Goal: Task Accomplishment & Management: Complete application form

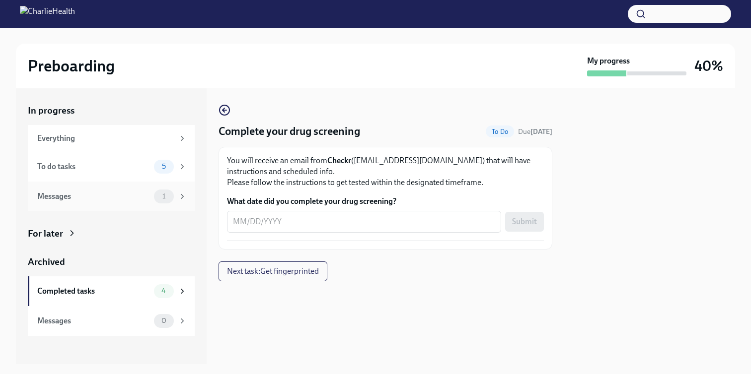
click at [156, 201] on div "1" at bounding box center [164, 197] width 20 height 14
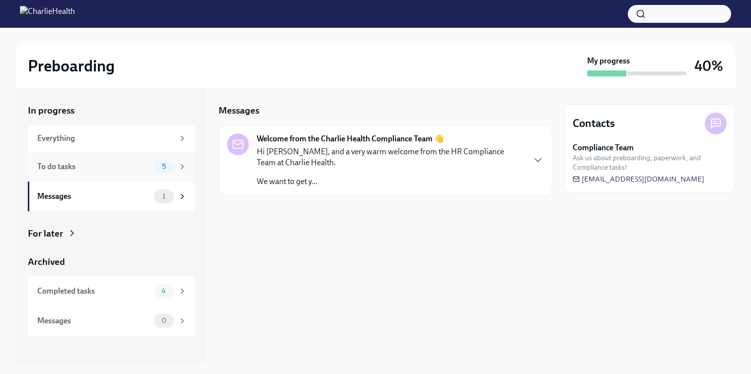
click at [152, 174] on div "To do tasks 5" at bounding box center [111, 167] width 167 height 30
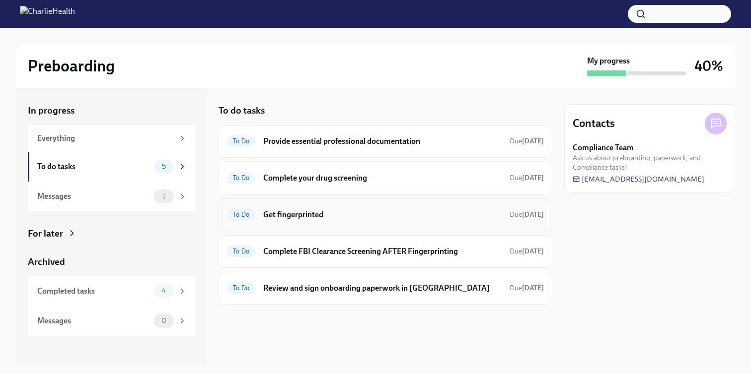
click at [407, 223] on div "To Do Get fingerprinted Due [DATE]" at bounding box center [386, 215] width 334 height 33
click at [298, 218] on h6 "Get fingerprinted" at bounding box center [382, 215] width 238 height 11
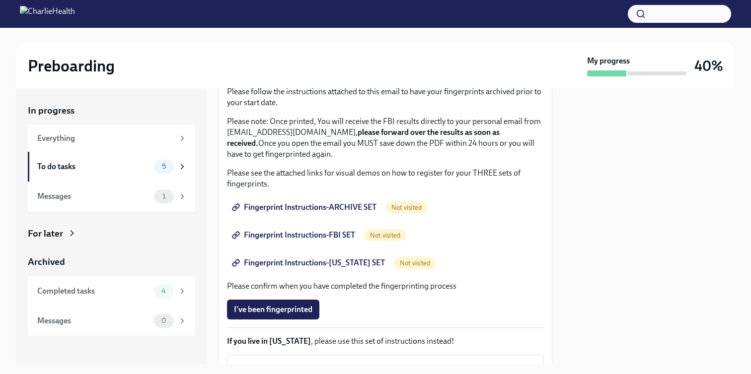
scroll to position [181, 0]
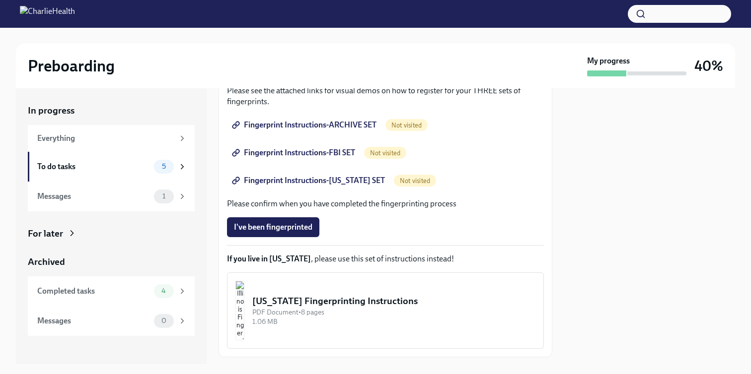
click at [298, 218] on button "I've been fingerprinted" at bounding box center [273, 228] width 92 height 20
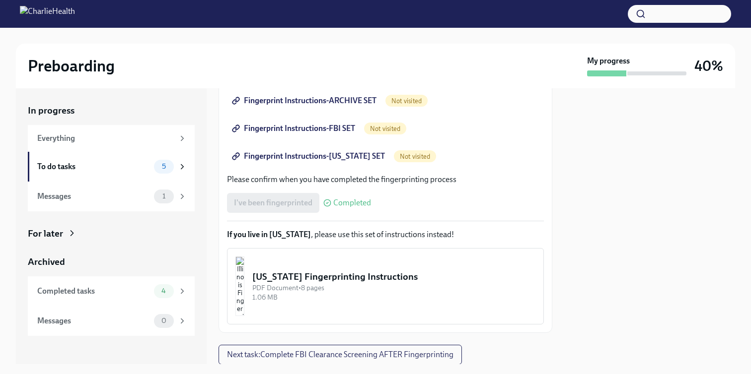
scroll to position [238, 0]
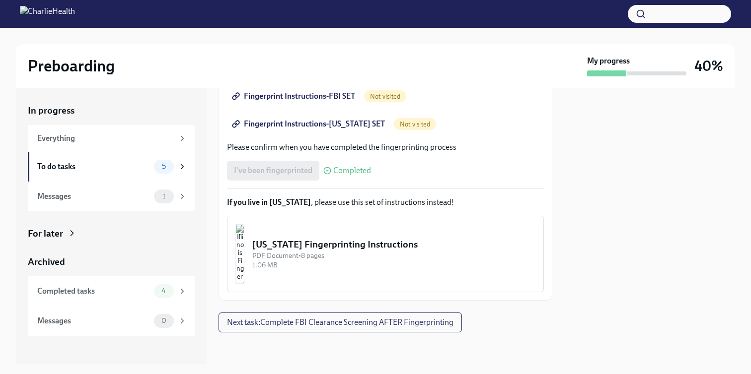
click at [346, 168] on span "Completed" at bounding box center [352, 171] width 38 height 8
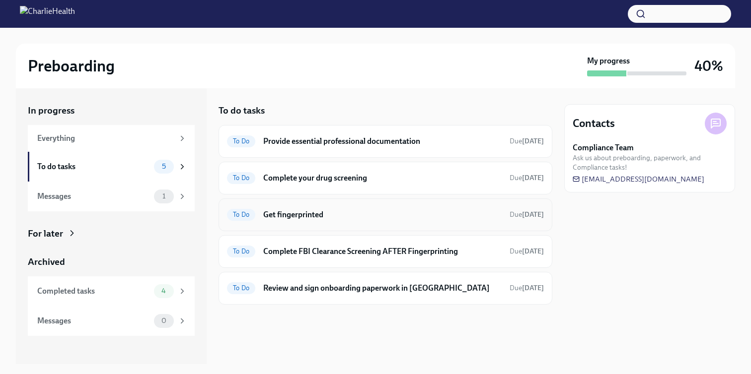
click at [322, 213] on h6 "Get fingerprinted" at bounding box center [382, 215] width 238 height 11
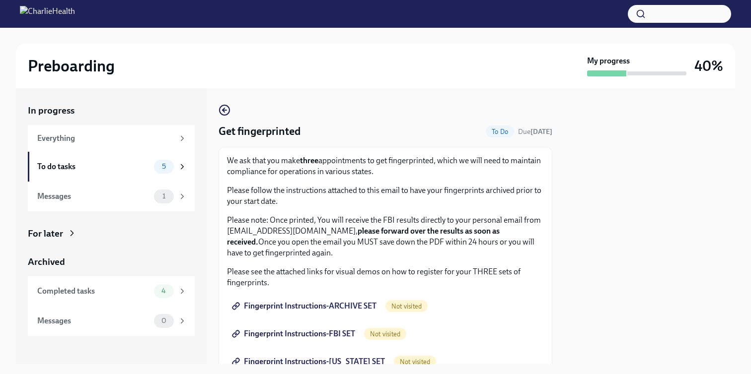
scroll to position [65, 0]
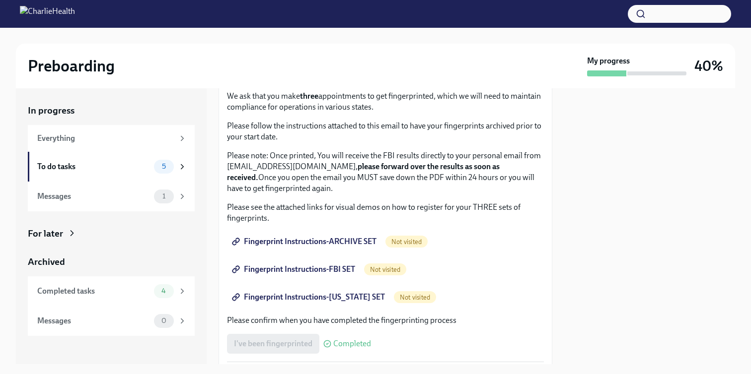
click at [292, 246] on span "Fingerprint Instructions-ARCHIVE SET" at bounding box center [305, 242] width 143 height 10
